Goal: Navigation & Orientation: Go to known website

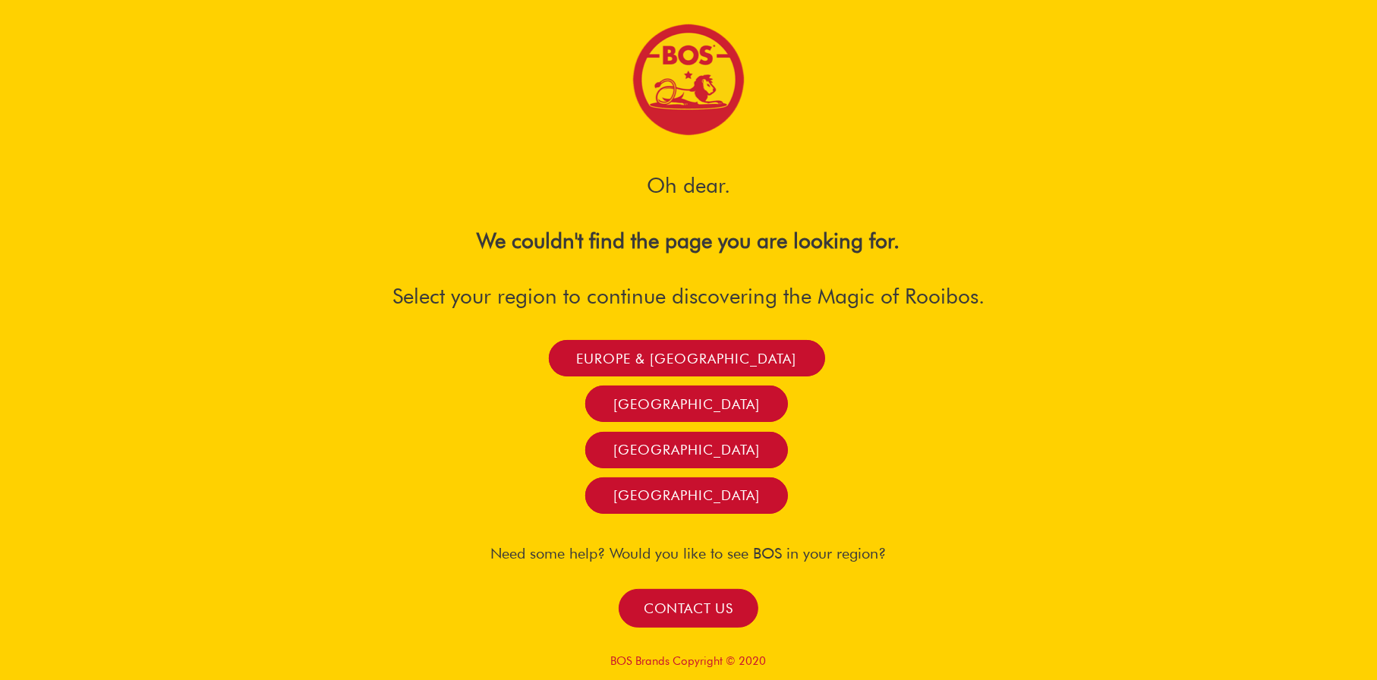
scroll to position [10, 0]
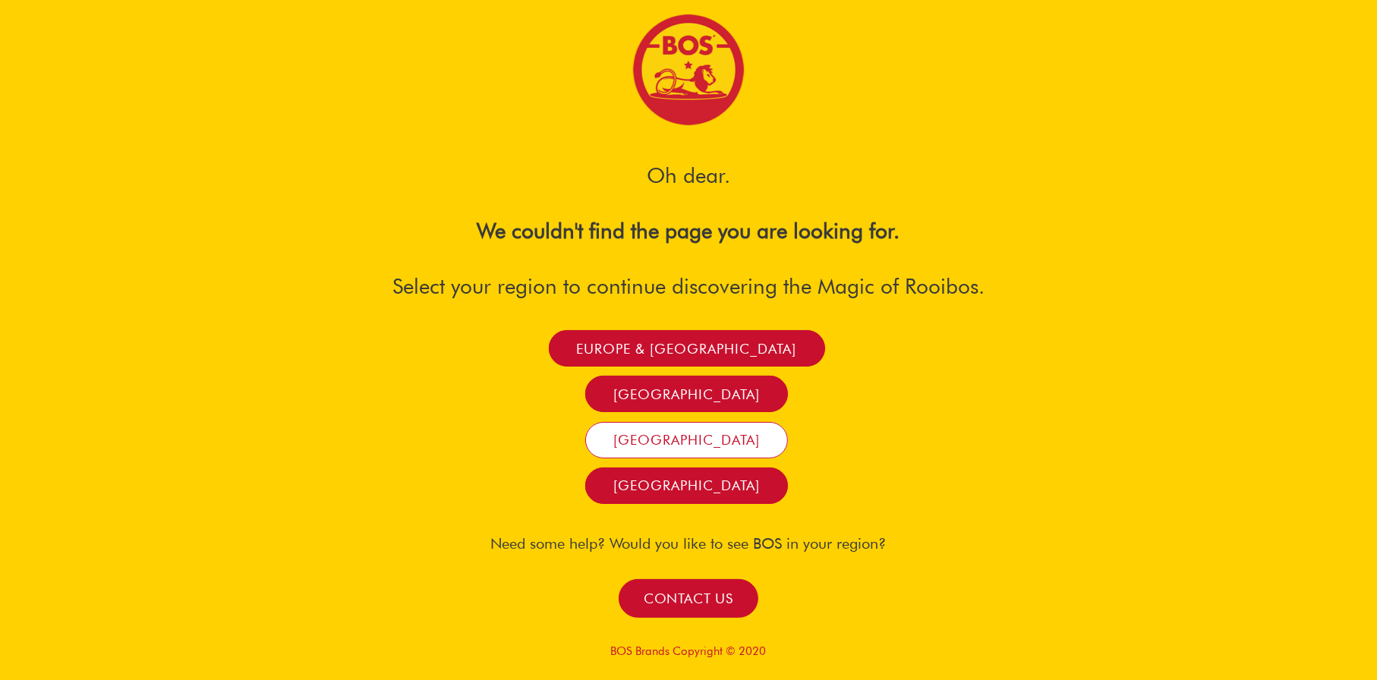
click at [689, 436] on link "[GEOGRAPHIC_DATA]" at bounding box center [686, 440] width 203 height 36
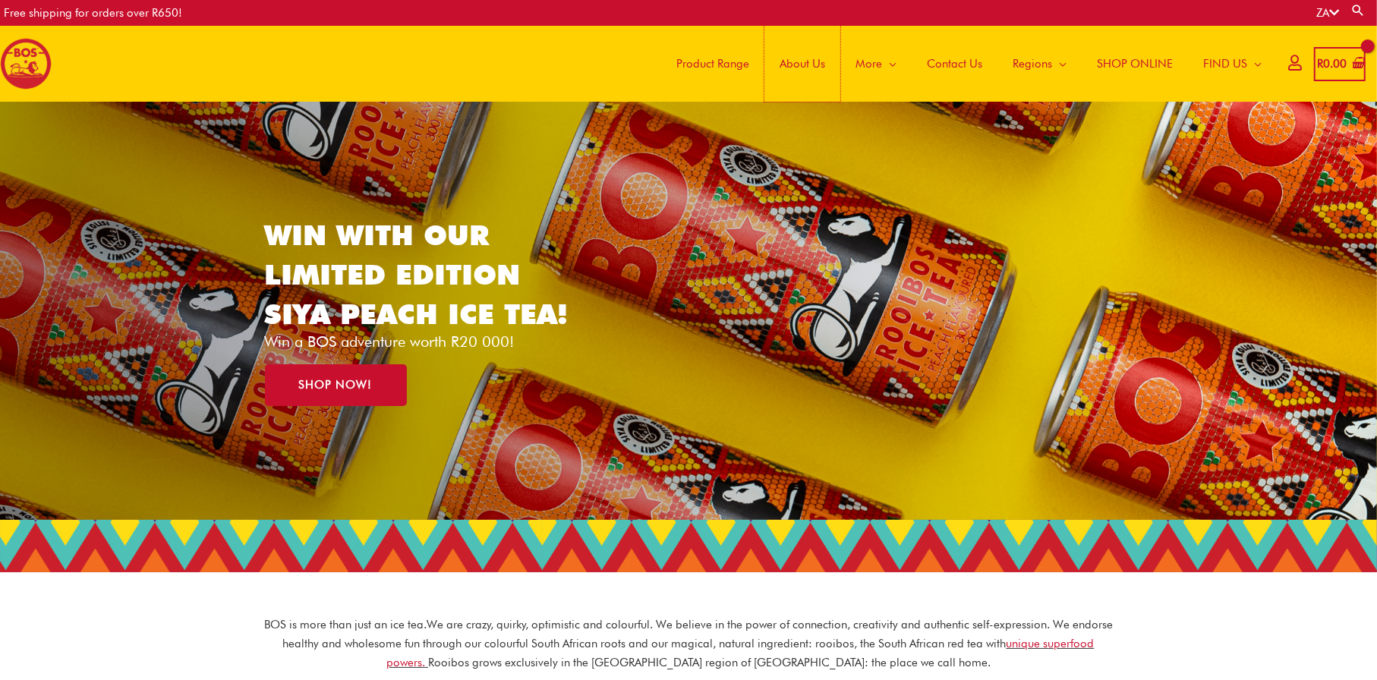
click at [808, 61] on span "About Us" at bounding box center [802, 64] width 46 height 46
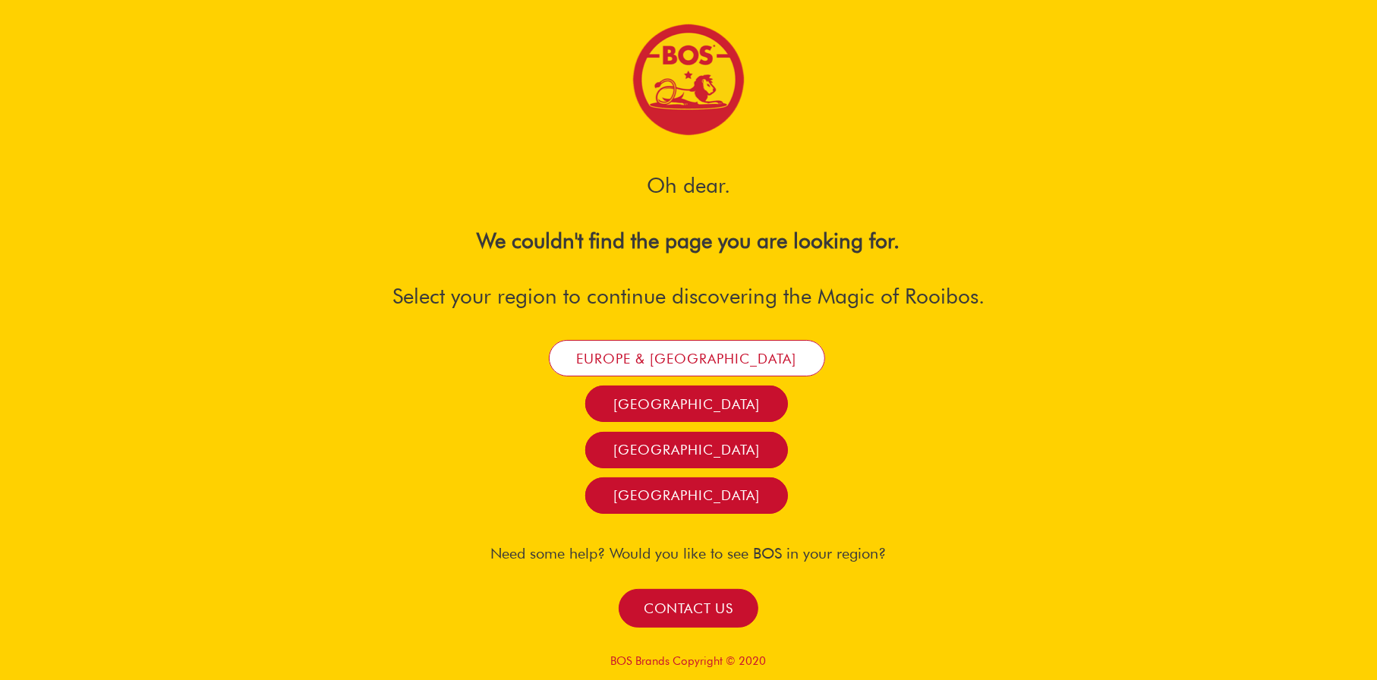
click at [682, 358] on link "Europe & UK" at bounding box center [687, 358] width 276 height 36
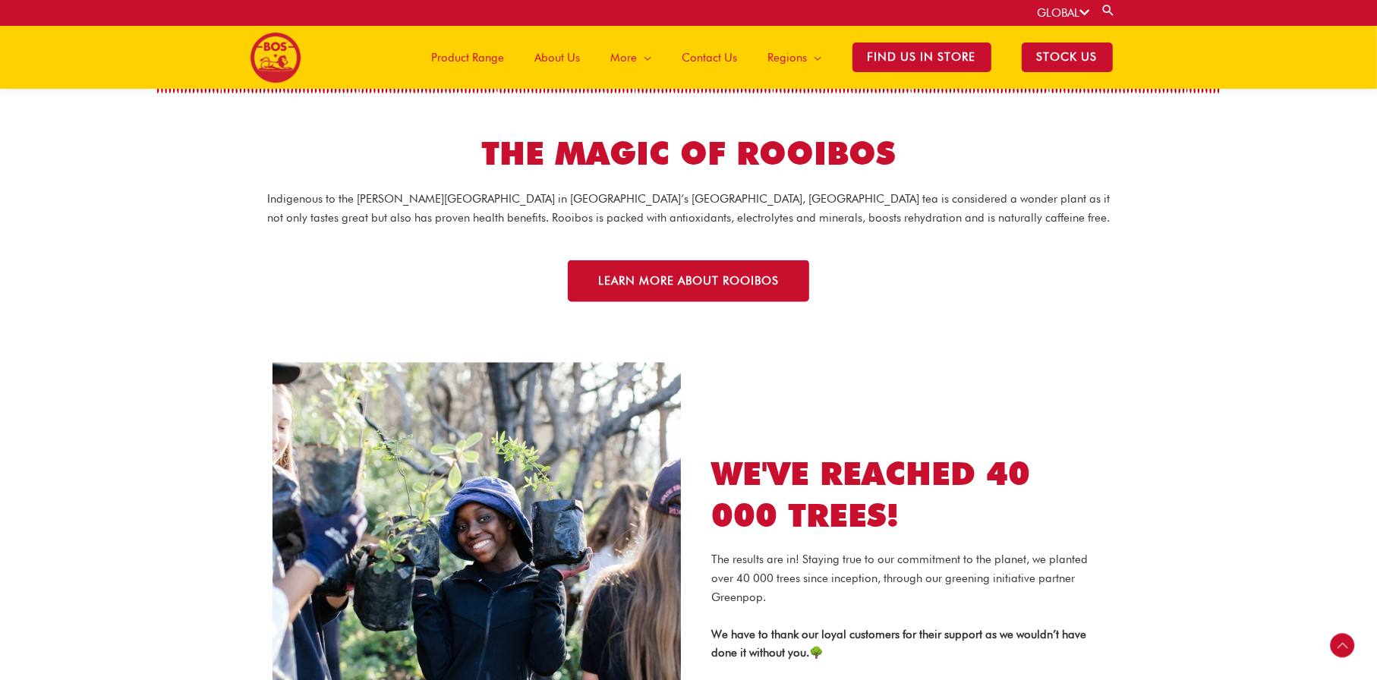
scroll to position [1758, 0]
